Goal: Information Seeking & Learning: Learn about a topic

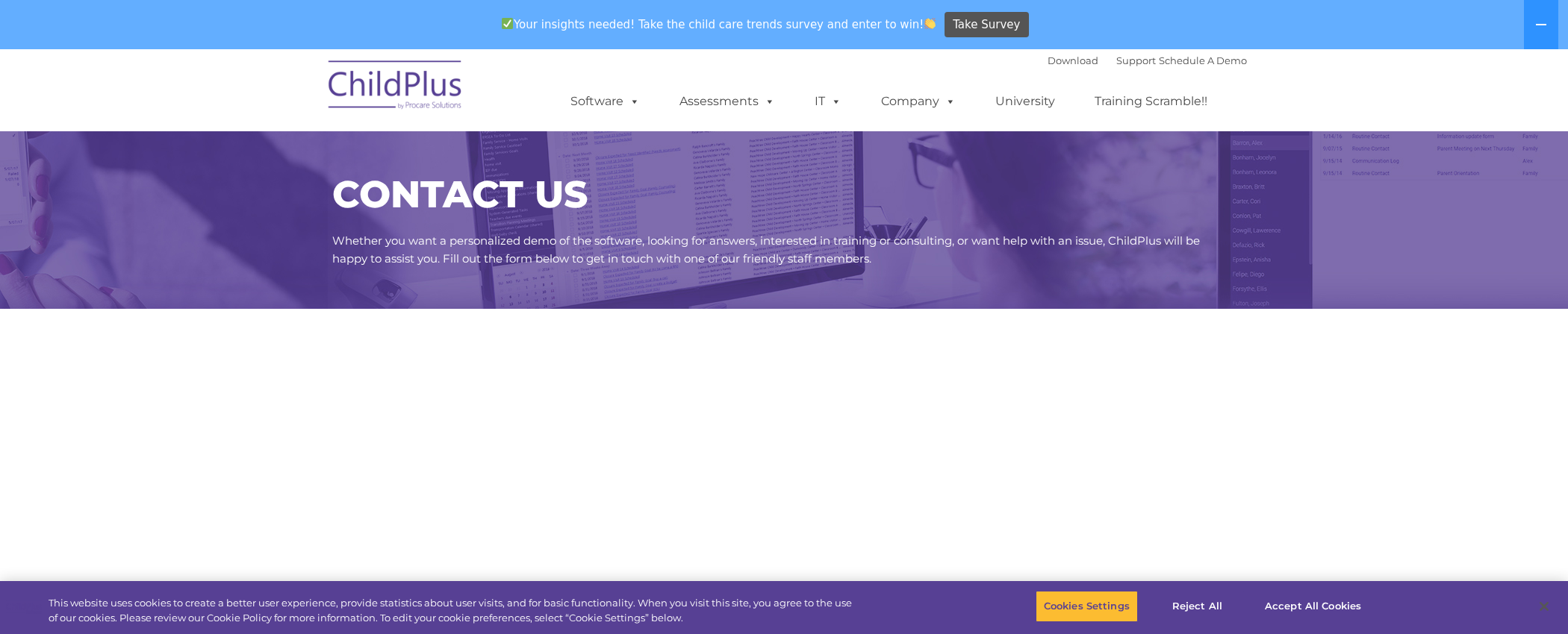
select select "MEDIUM"
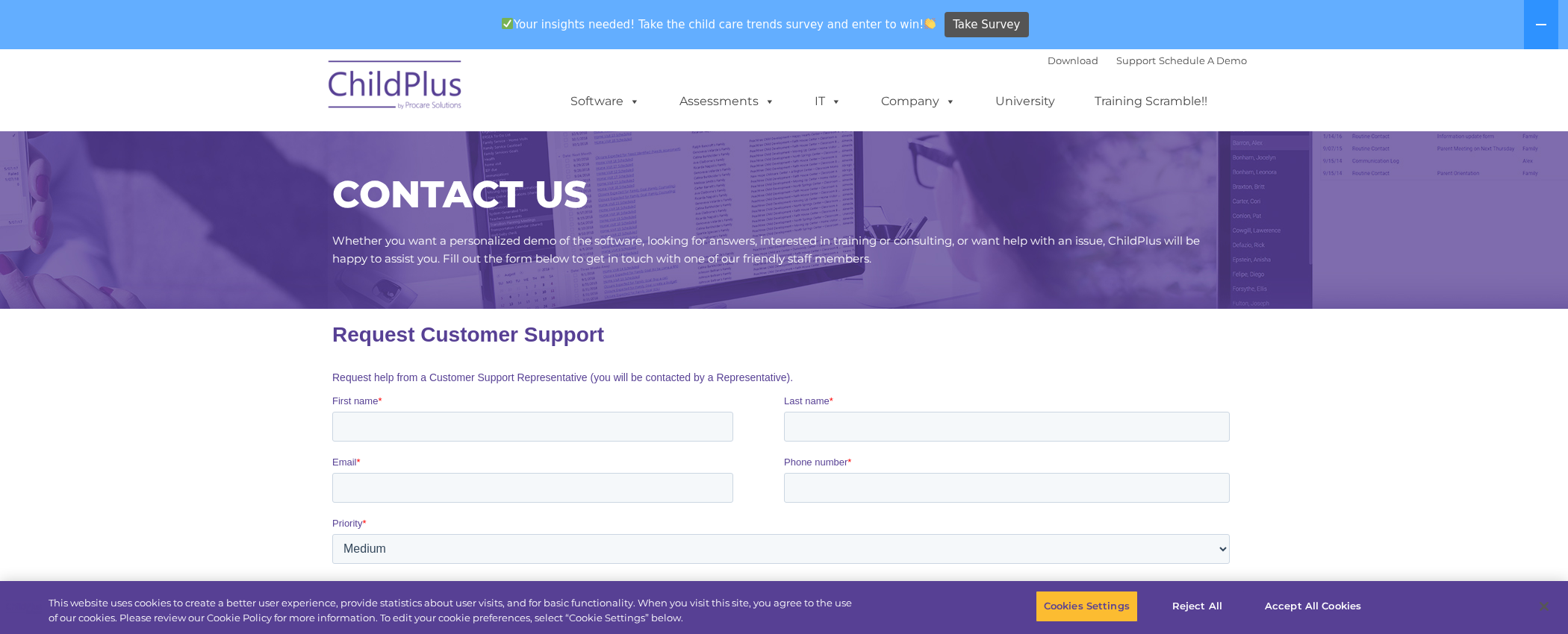
click at [445, 102] on img at bounding box center [395, 87] width 149 height 74
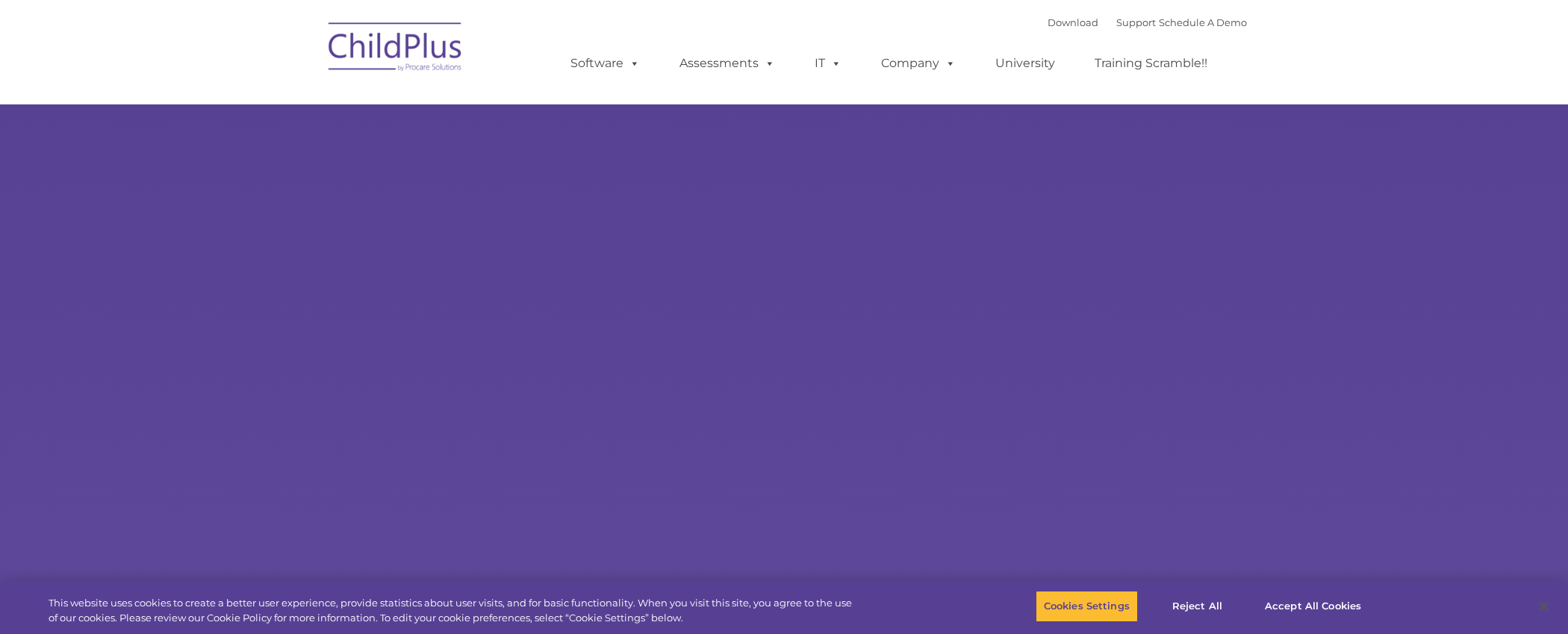
select select "MEDIUM"
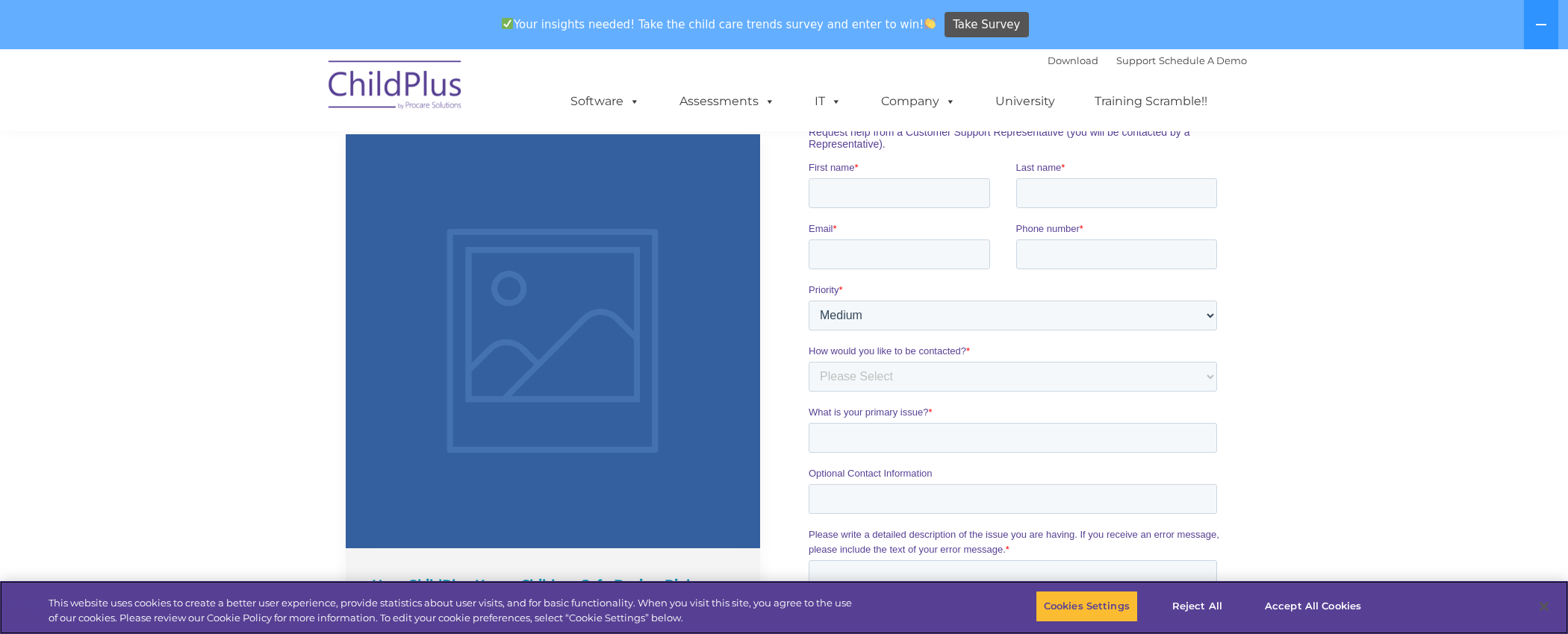
scroll to position [659, 0]
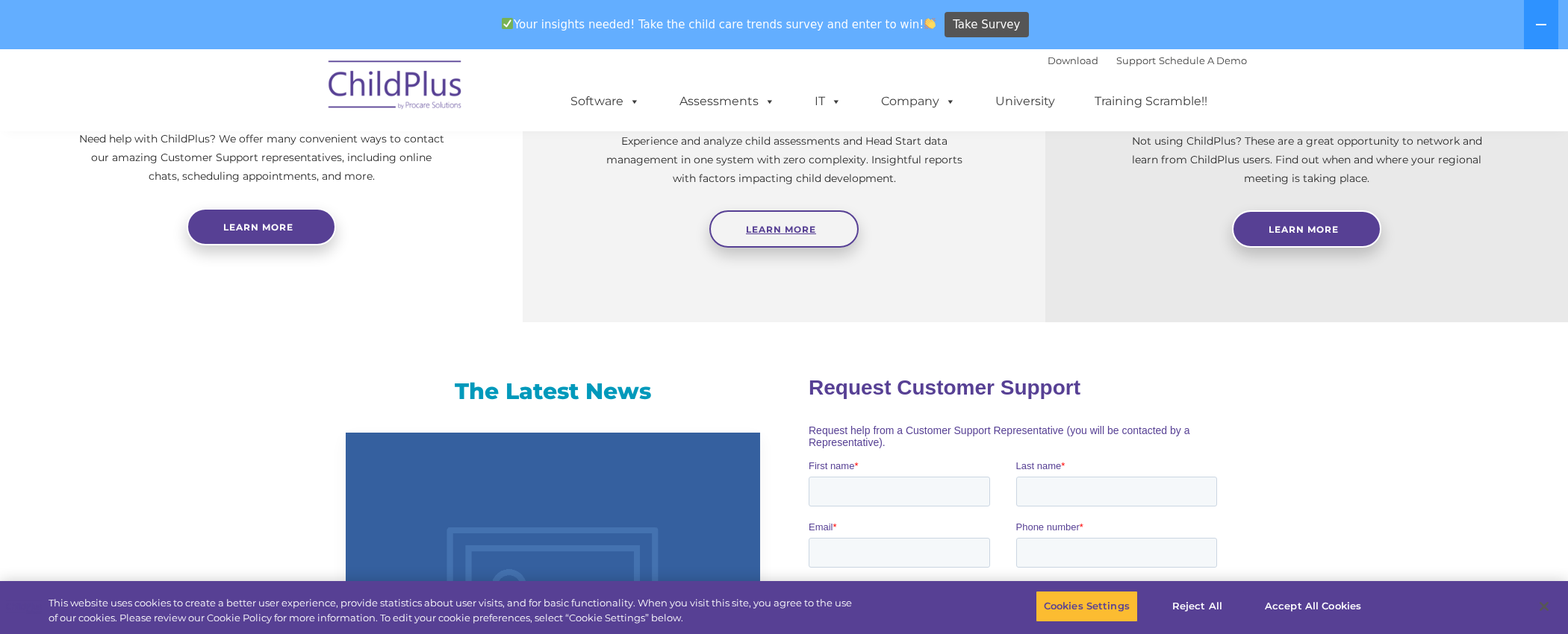
click at [762, 232] on span "Learn More" at bounding box center [780, 229] width 70 height 11
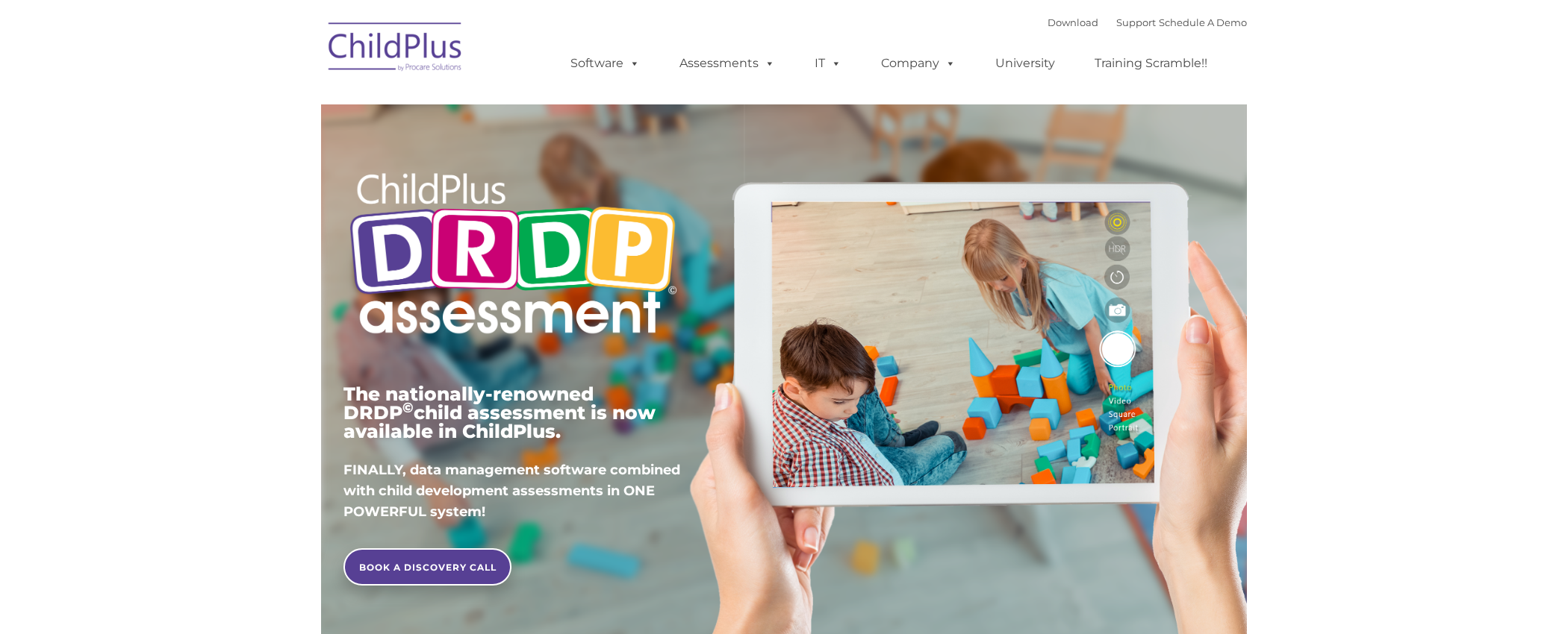
type input ""
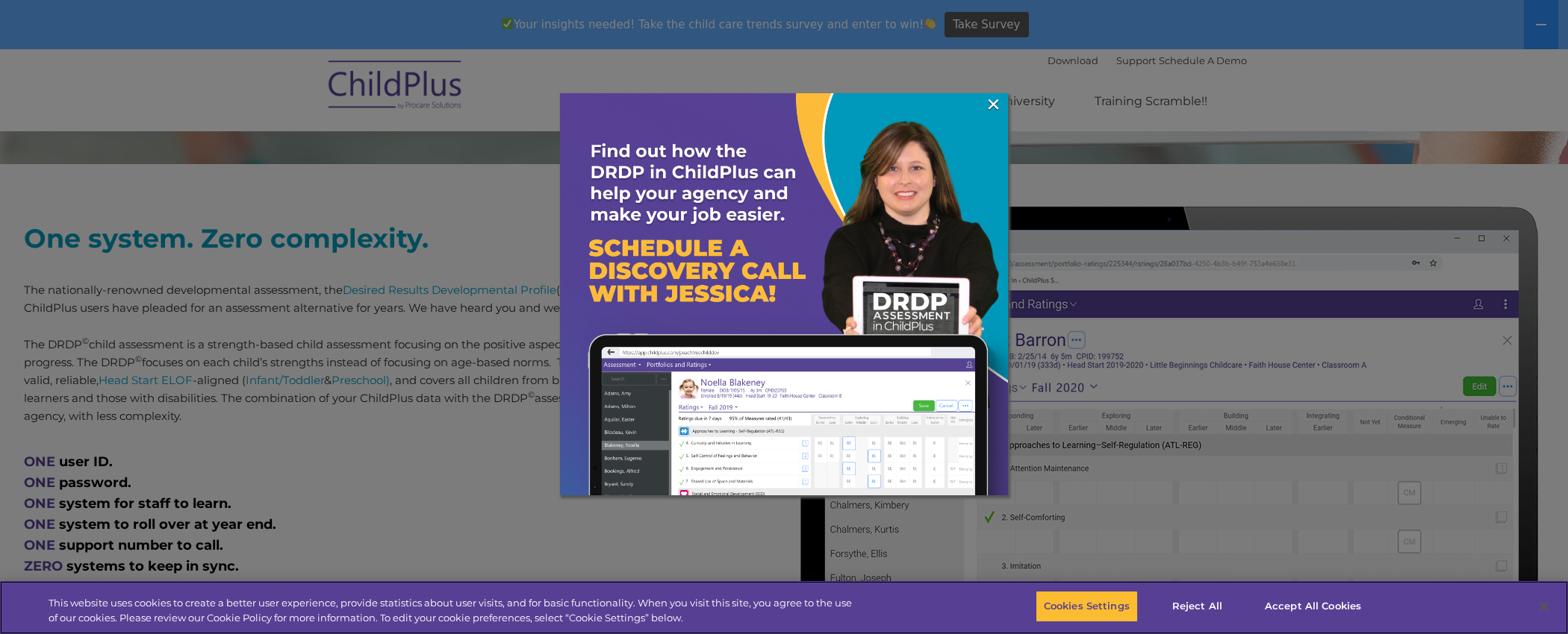
scroll to position [522, 0]
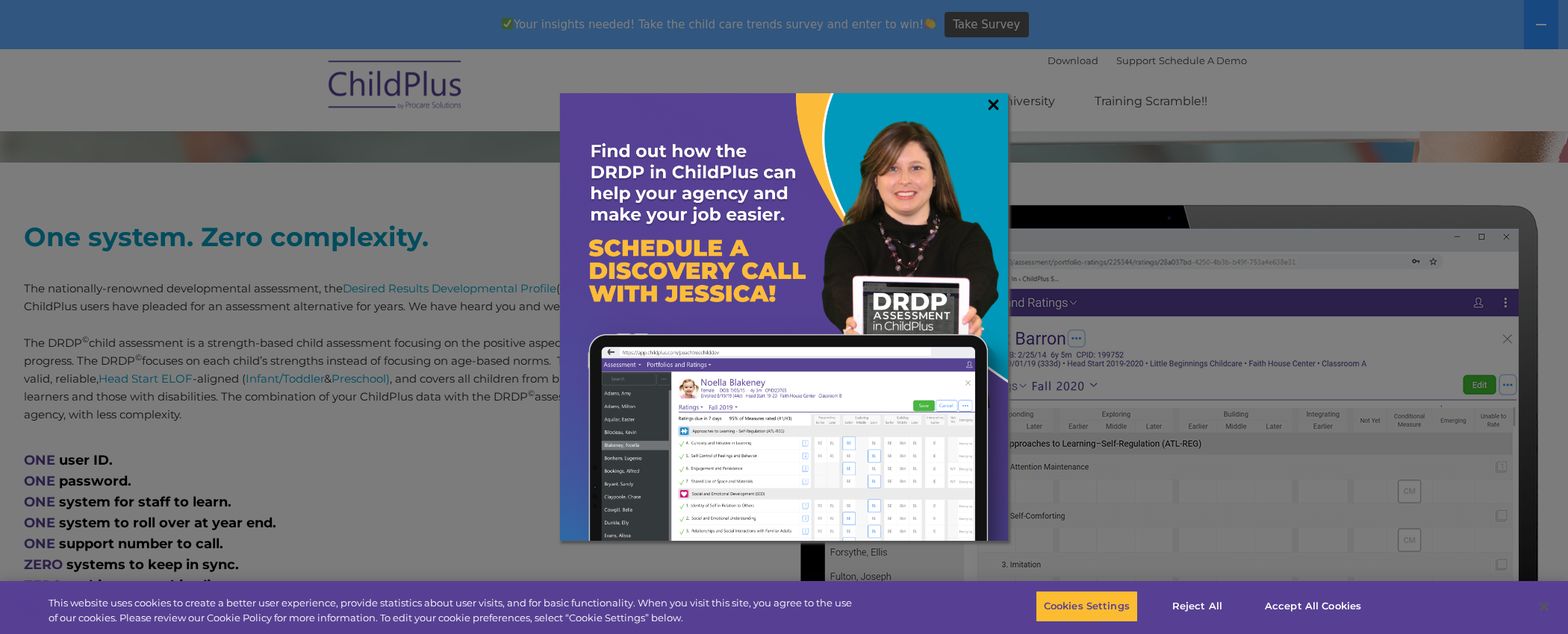
click at [996, 103] on link "×" at bounding box center [993, 104] width 17 height 15
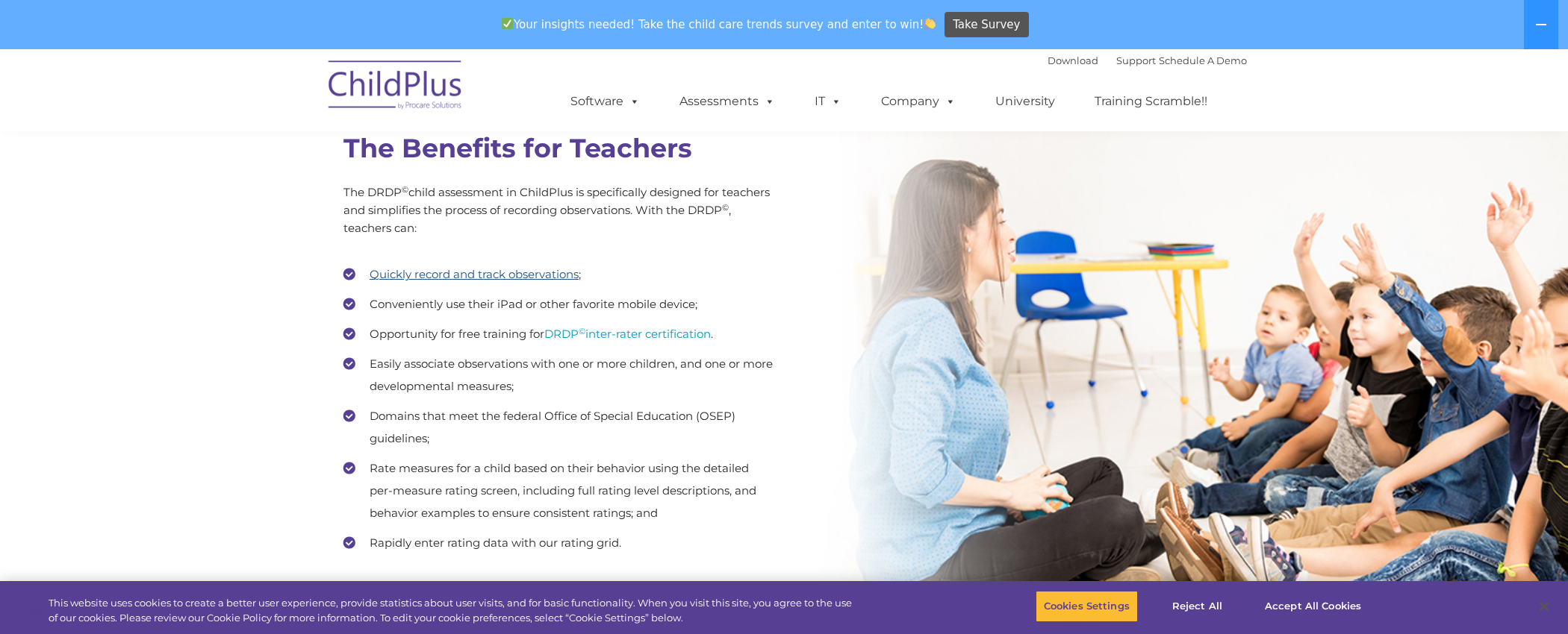
scroll to position [2152, 0]
